Goal: Find specific page/section

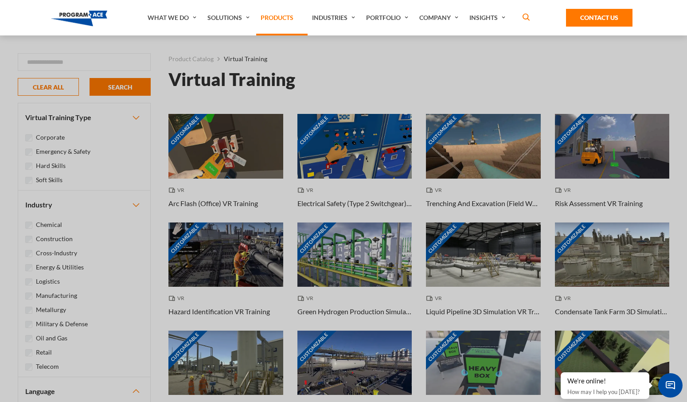
click at [280, 18] on link "Products" at bounding box center [281, 17] width 51 height 35
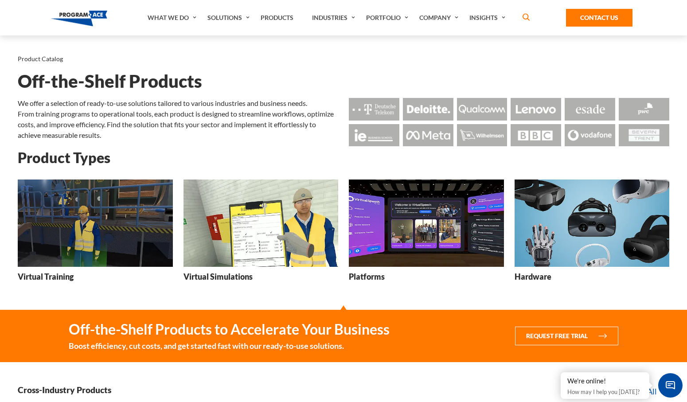
scroll to position [19, 0]
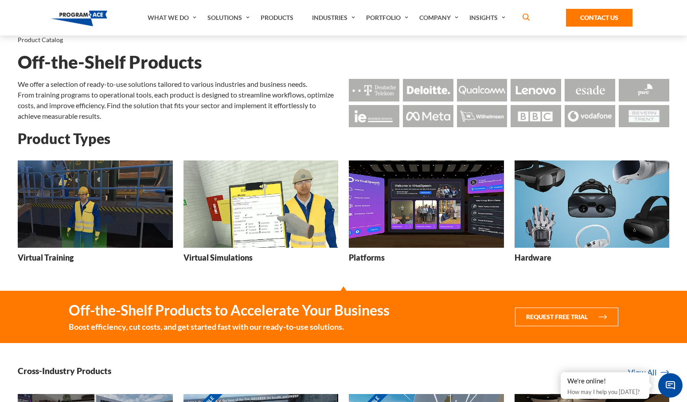
click at [105, 240] on img at bounding box center [95, 203] width 155 height 87
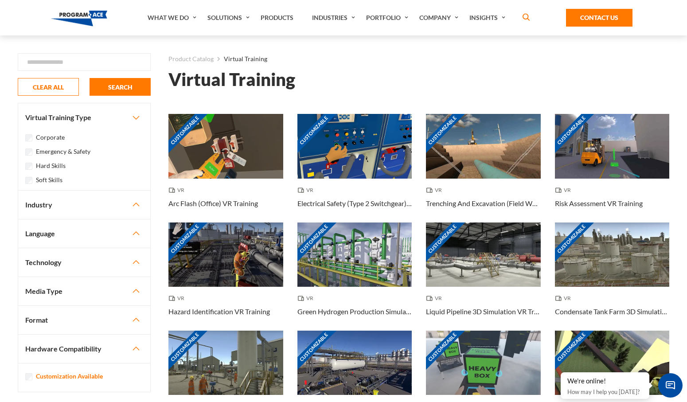
click at [73, 152] on label "Emergency & Safety" at bounding box center [63, 152] width 55 height 10
